Goal: Transaction & Acquisition: Book appointment/travel/reservation

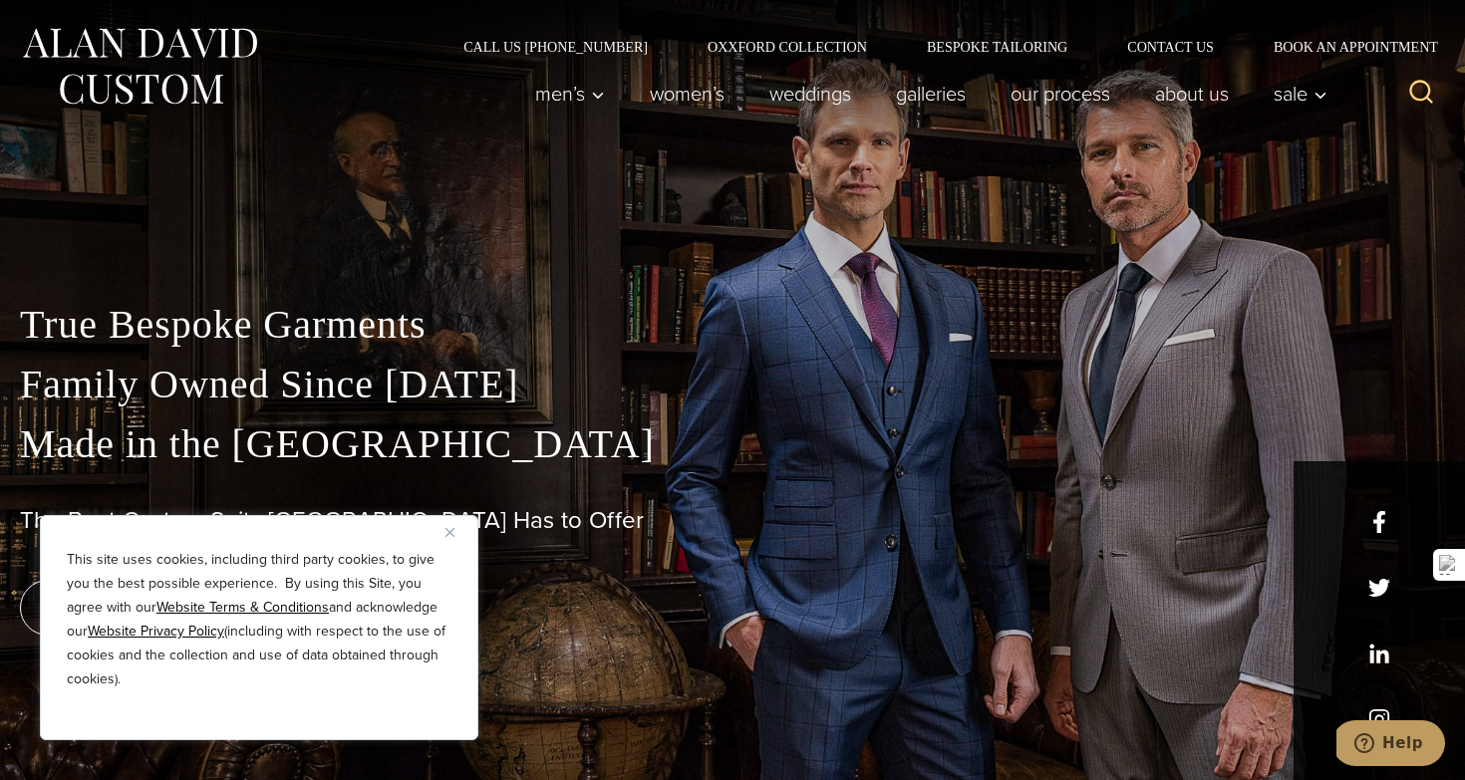
click at [446, 532] on img "Close" at bounding box center [450, 532] width 9 height 9
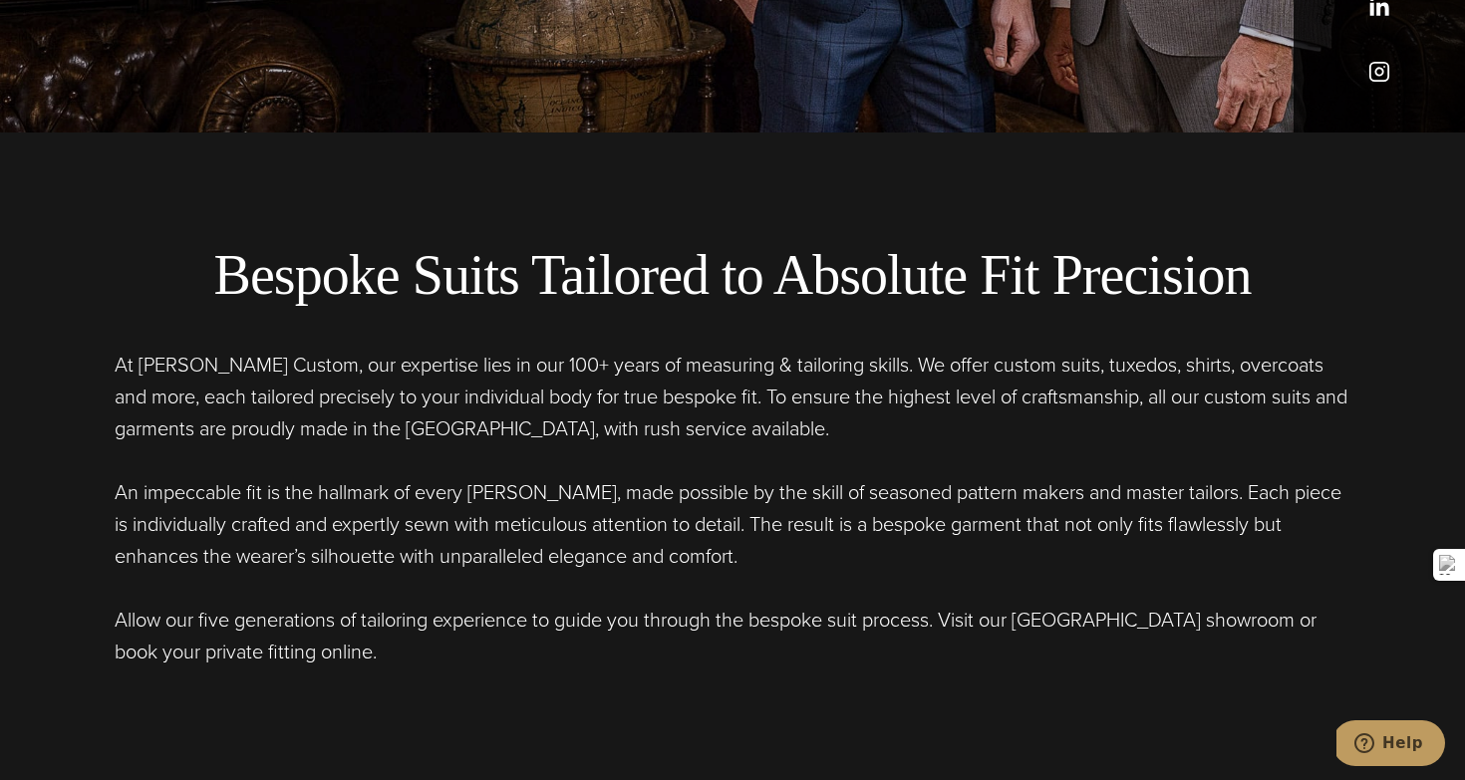
scroll to position [653, 0]
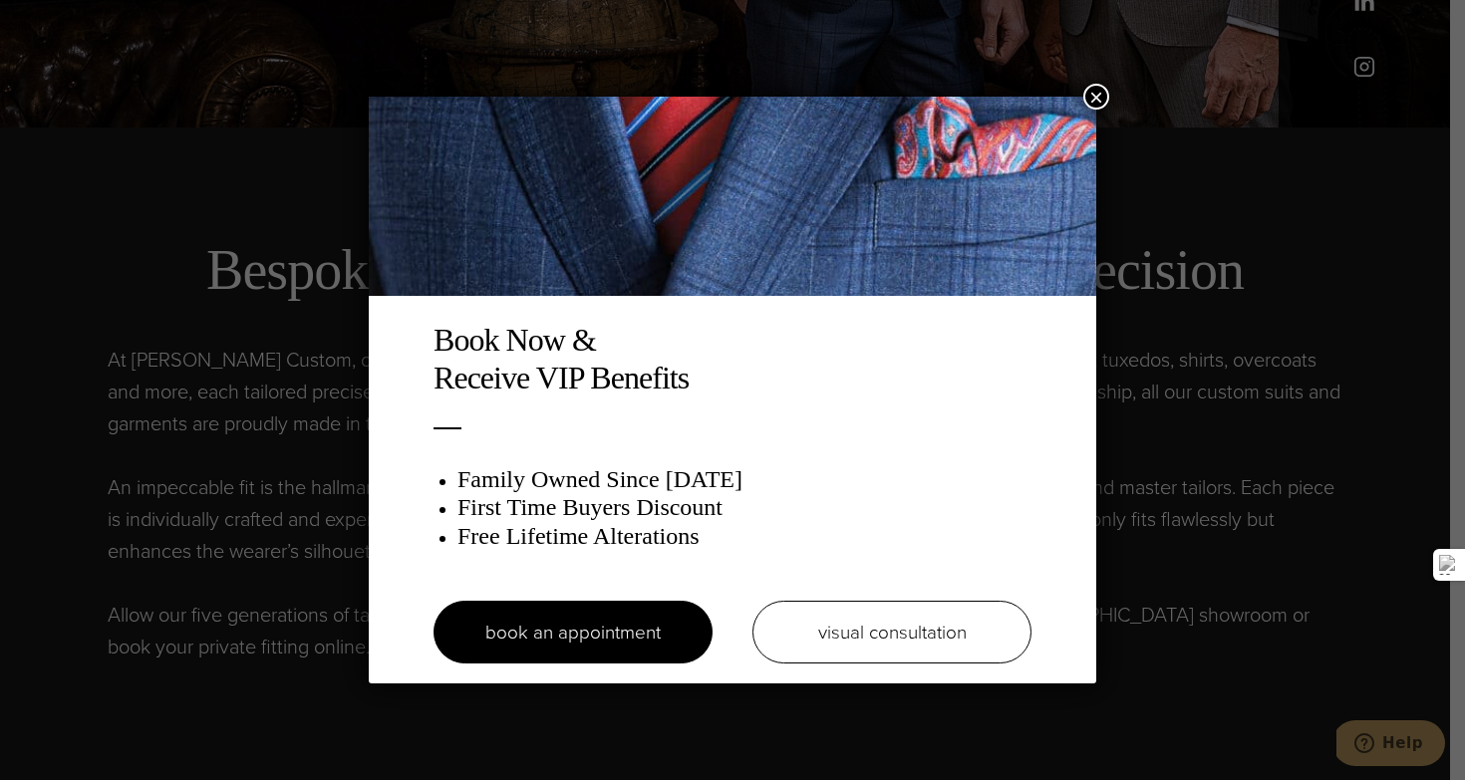
click at [1094, 82] on div "Book Now & Receive VIP Benefits Family Owned Since 1913 First Time Buyers Disco…" at bounding box center [732, 390] width 1465 height 780
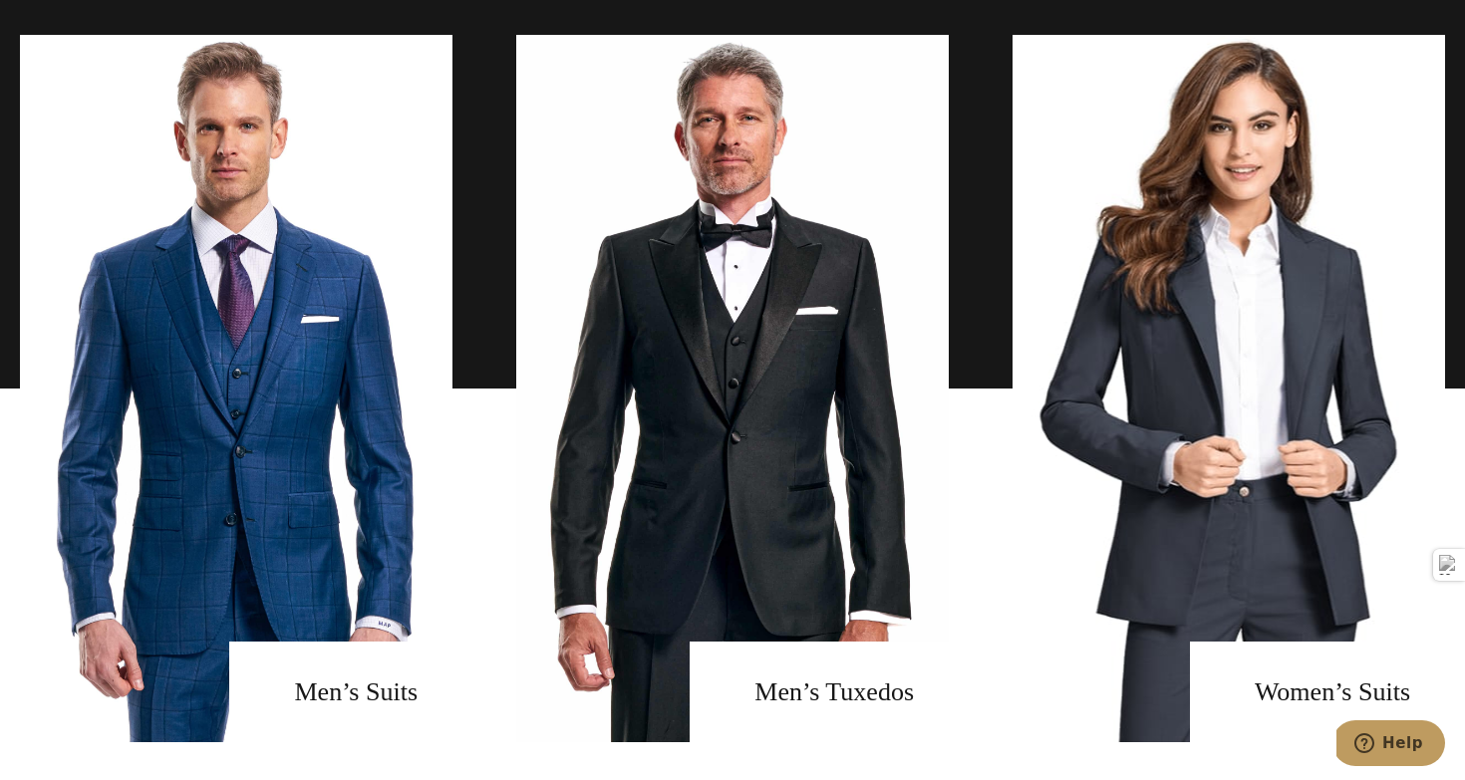
scroll to position [1500, 0]
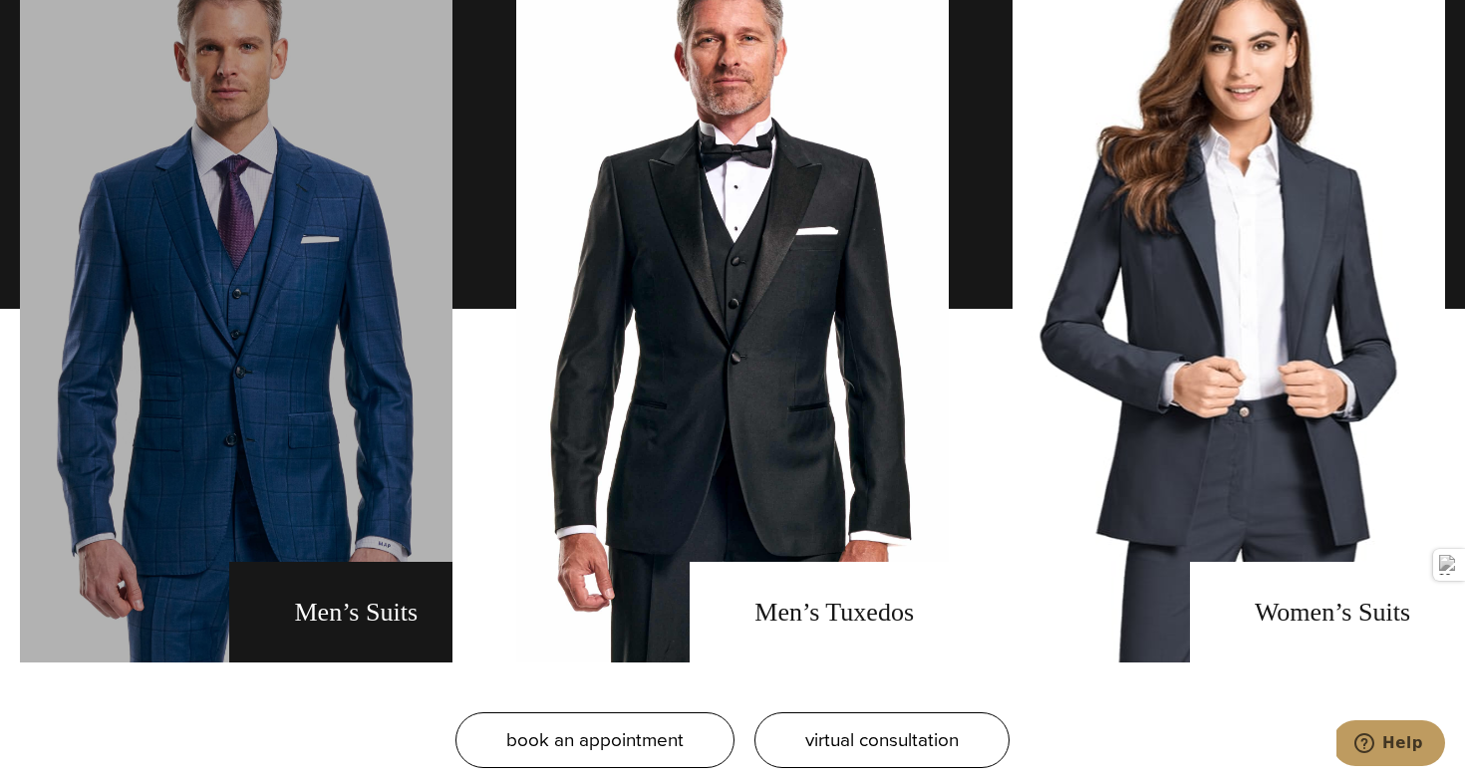
click at [392, 589] on link "men's suits" at bounding box center [236, 309] width 433 height 708
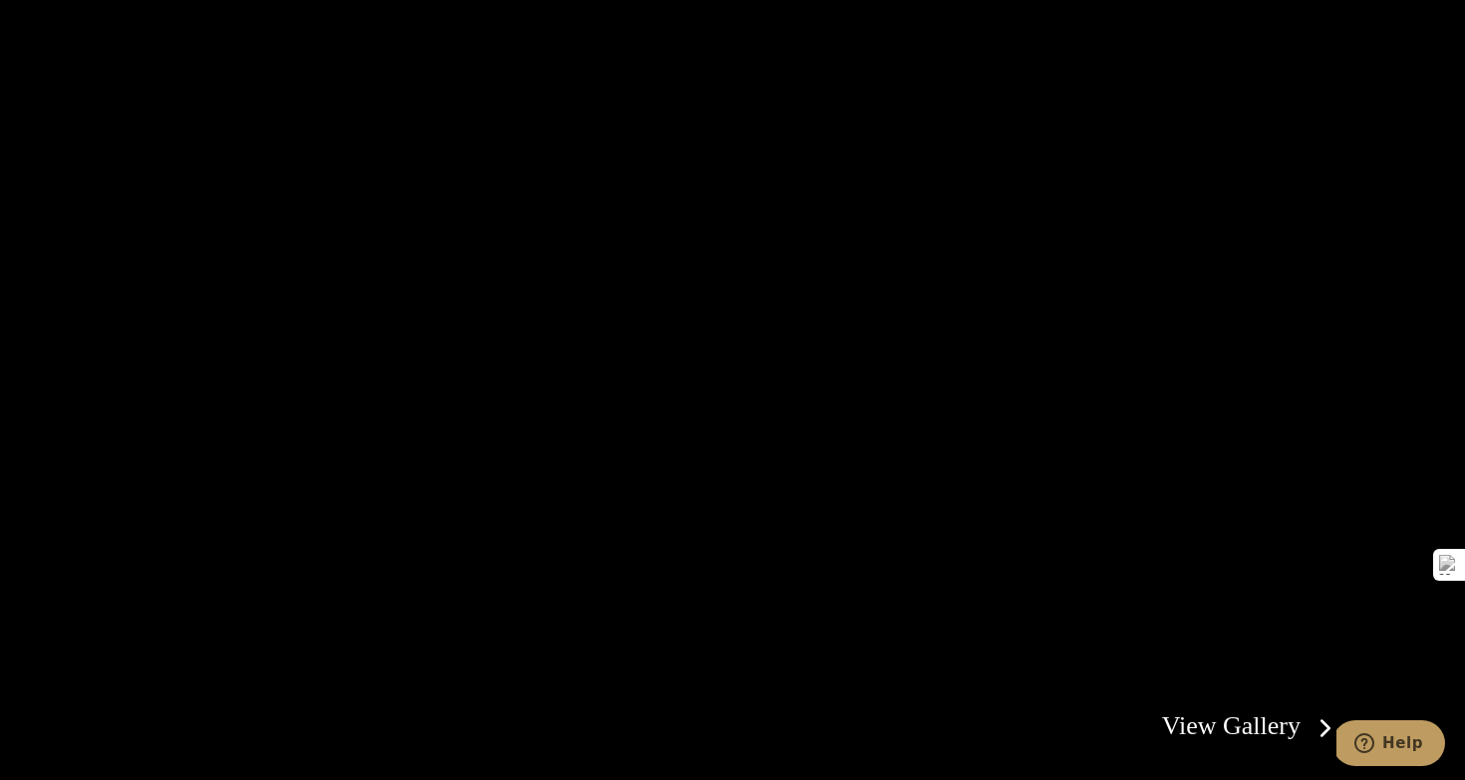
scroll to position [3669, 0]
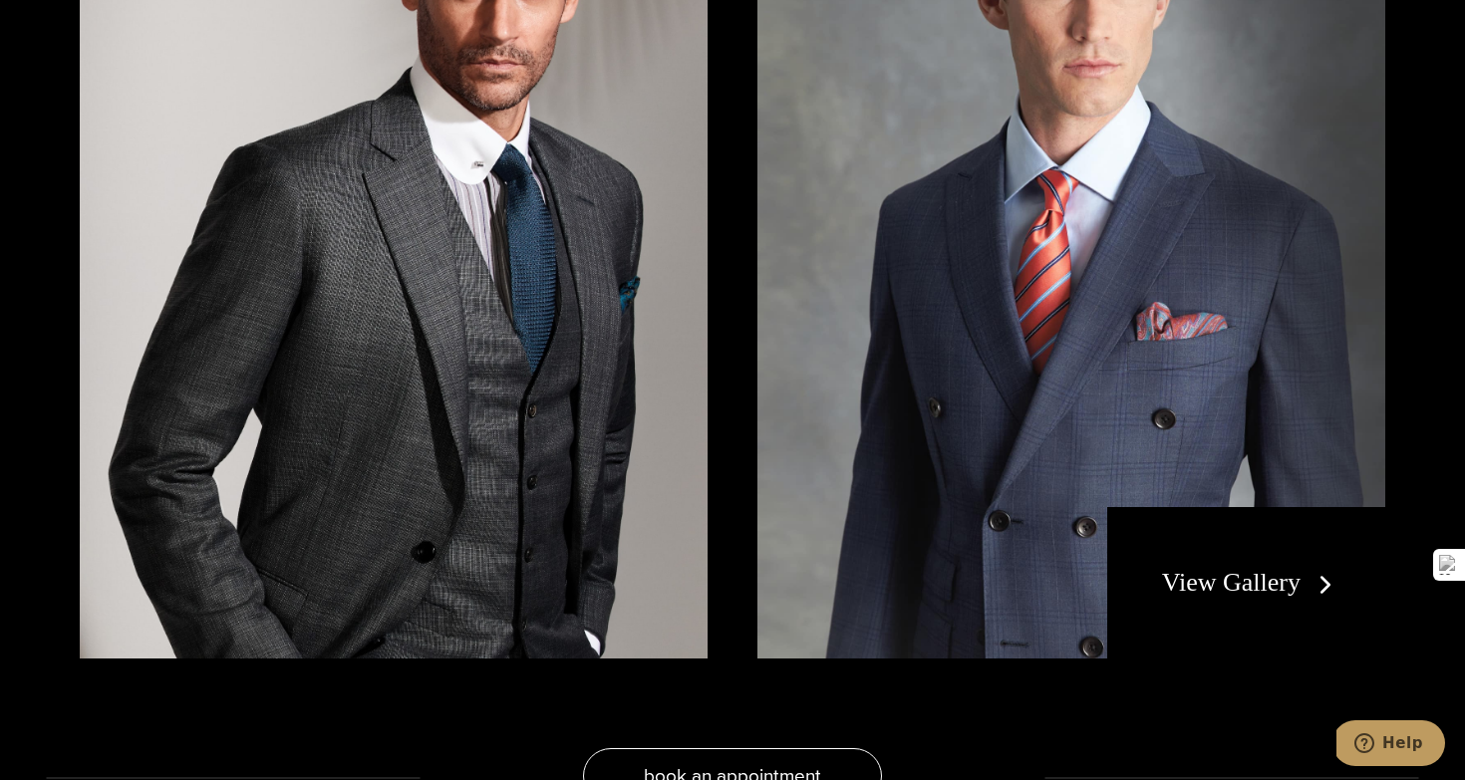
click at [1209, 582] on link "View Gallery" at bounding box center [1251, 582] width 178 height 29
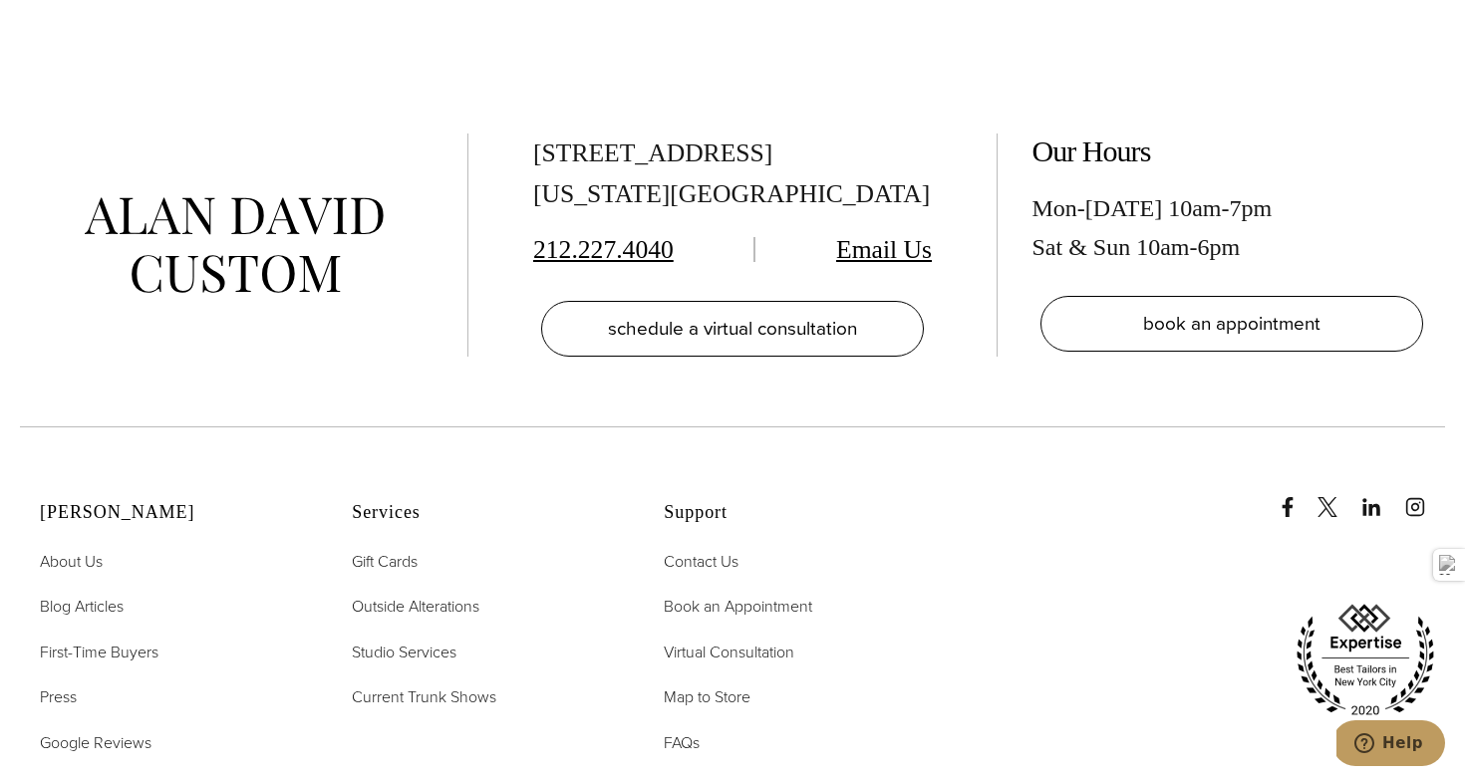
scroll to position [9769, 0]
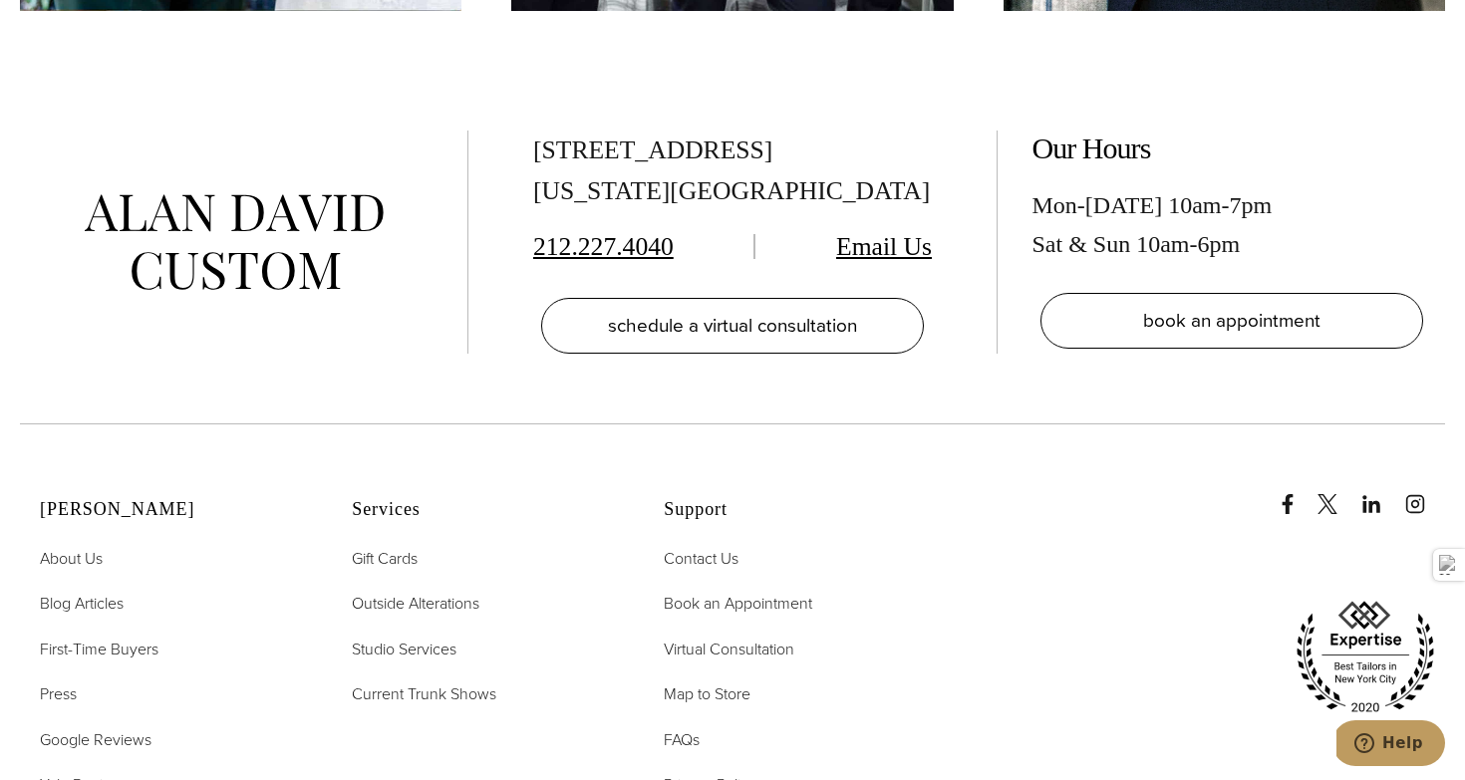
click at [1275, 151] on h2 "Our Hours" at bounding box center [1232, 149] width 399 height 36
